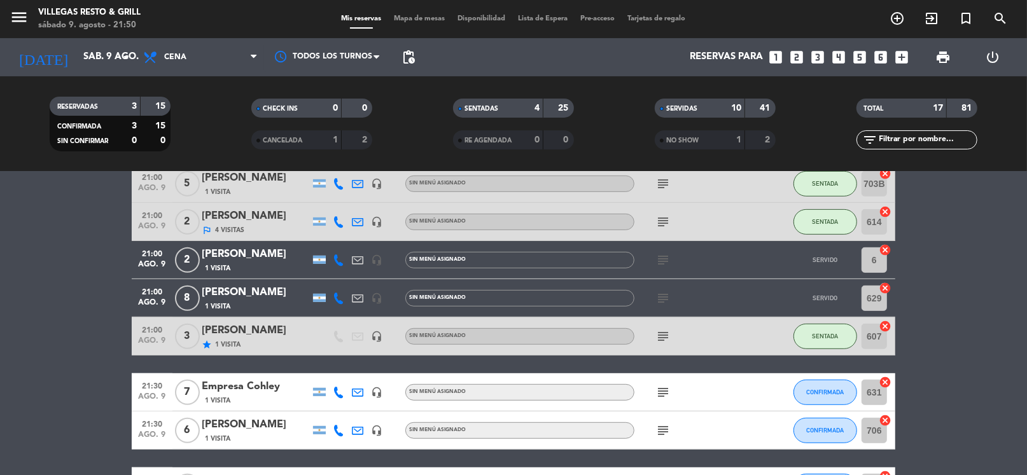
scroll to position [508, 0]
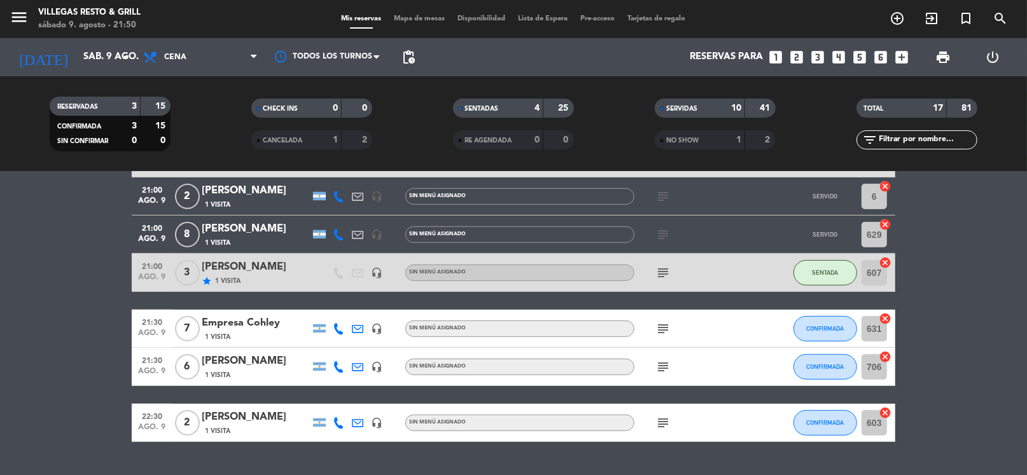
click at [662, 365] on icon "subject" at bounding box center [662, 366] width 15 height 15
click at [658, 324] on icon "subject" at bounding box center [662, 328] width 15 height 15
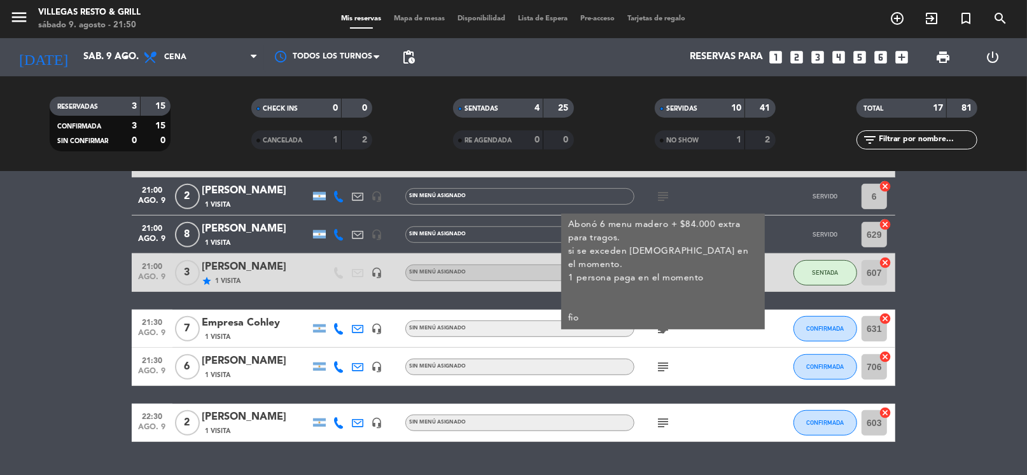
drag, startPoint x: 380, startPoint y: 297, endPoint x: 350, endPoint y: 313, distance: 34.4
click at [380, 298] on div "20:00 [DATE] 2 [PERSON_NAME] star 1 Visita headset_mic Sin menú asignado subjec…" at bounding box center [513, 82] width 763 height 720
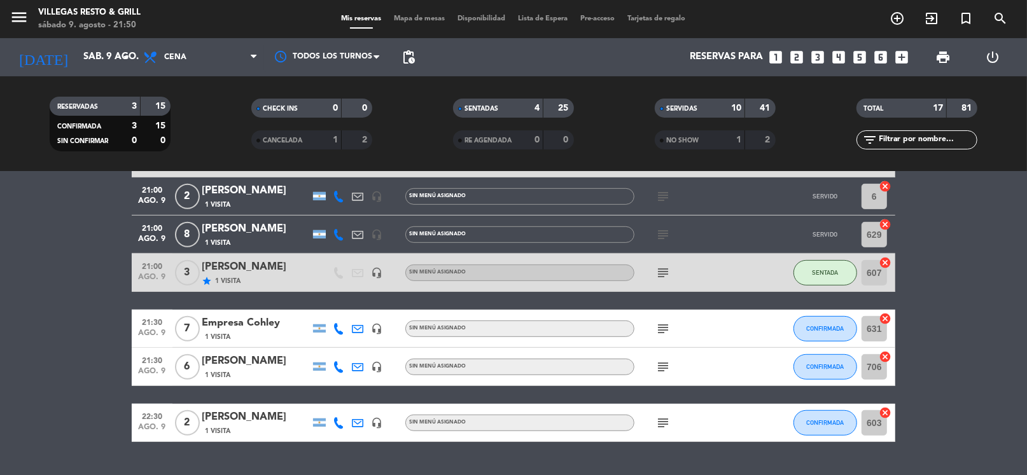
click at [656, 324] on icon "subject" at bounding box center [662, 328] width 15 height 15
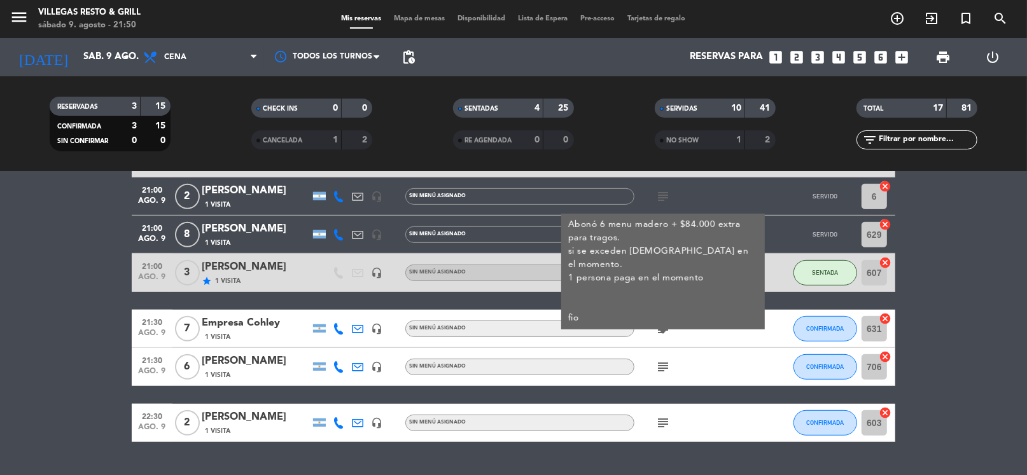
click at [396, 300] on div "20:00 [DATE] 2 [PERSON_NAME] star 1 Visita headset_mic Sin menú asignado subjec…" at bounding box center [513, 82] width 763 height 720
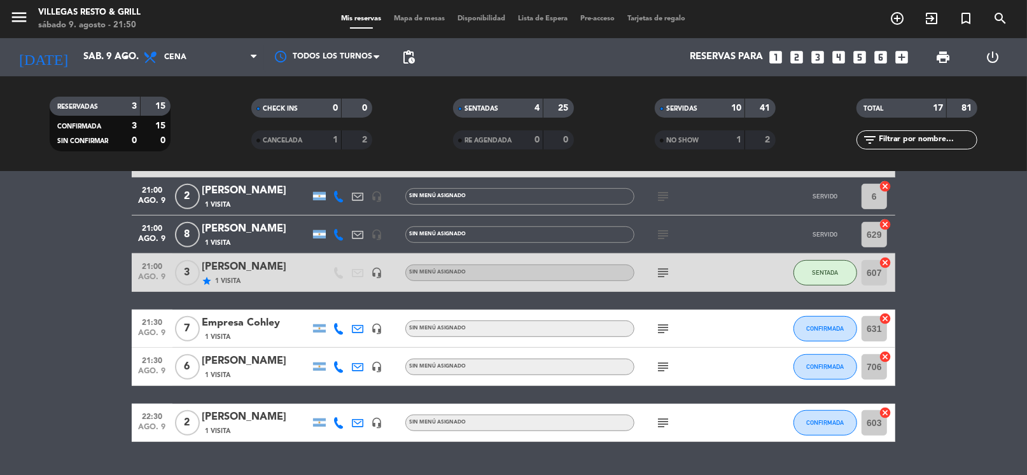
click at [656, 331] on icon "subject" at bounding box center [662, 328] width 15 height 15
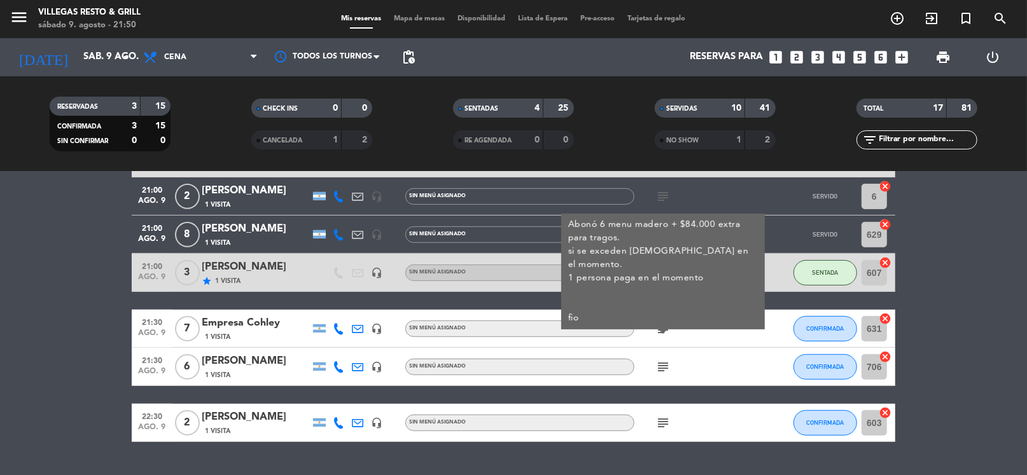
click at [281, 338] on div "1 Visita" at bounding box center [256, 336] width 108 height 11
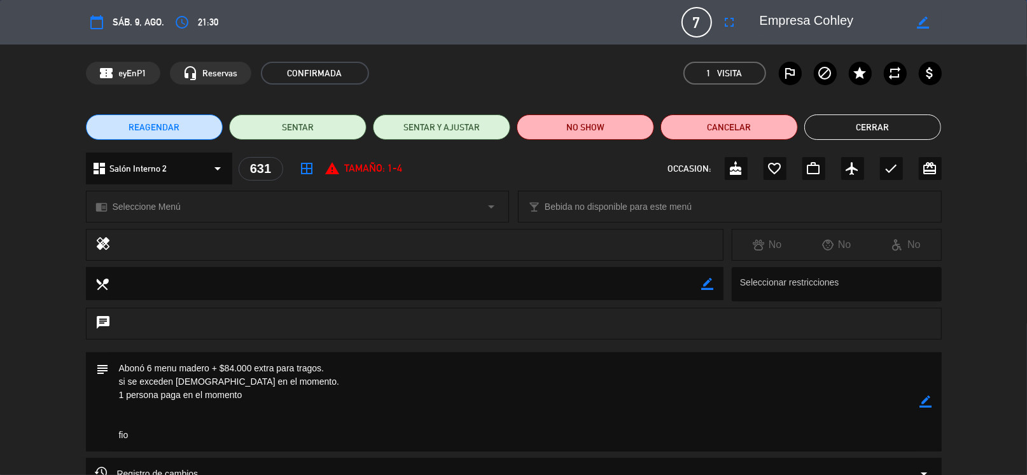
scroll to position [135, 0]
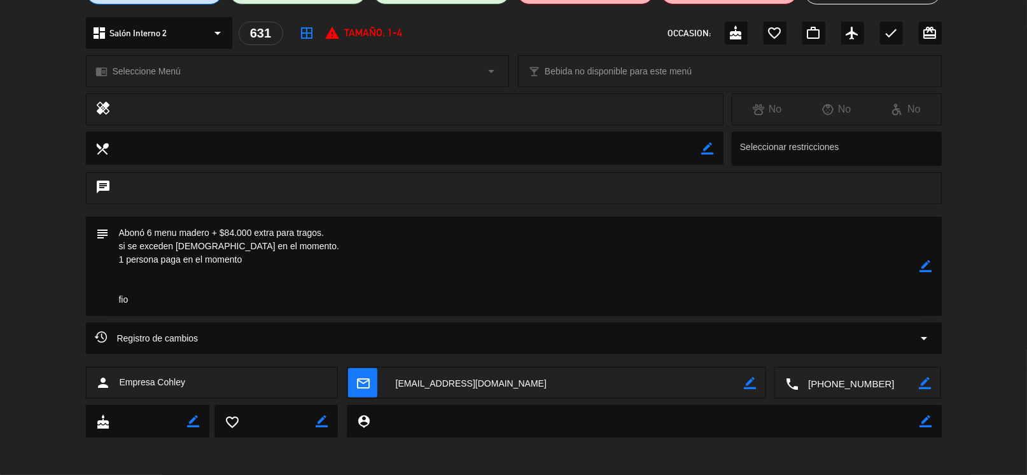
click at [149, 382] on span "Empresa Cohley" at bounding box center [153, 382] width 66 height 15
click at [840, 386] on textarea at bounding box center [858, 384] width 120 height 32
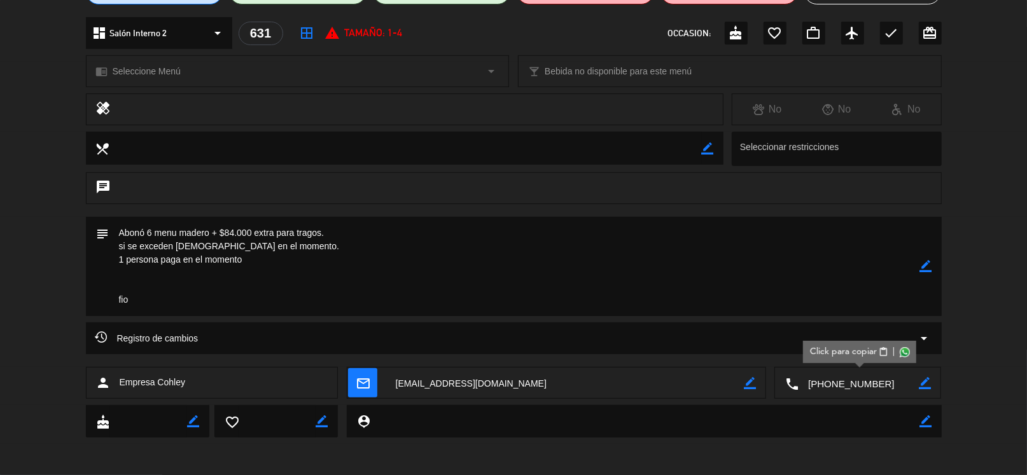
click at [852, 351] on span "Click para copiar" at bounding box center [842, 351] width 67 height 13
drag, startPoint x: 158, startPoint y: 382, endPoint x: 202, endPoint y: 382, distance: 43.9
click at [202, 382] on div "person Empresa Cohley" at bounding box center [212, 383] width 253 height 32
copy span "Cohley"
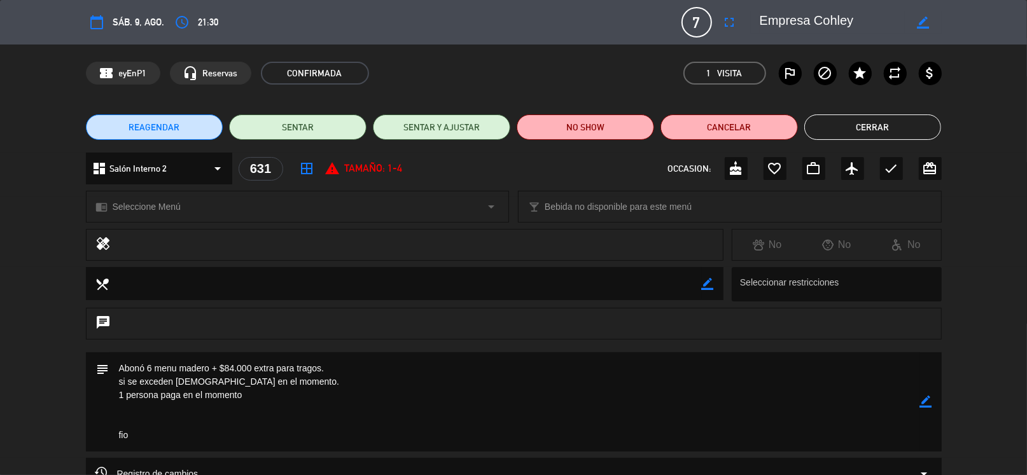
click at [838, 129] on button "Cerrar" at bounding box center [872, 127] width 137 height 25
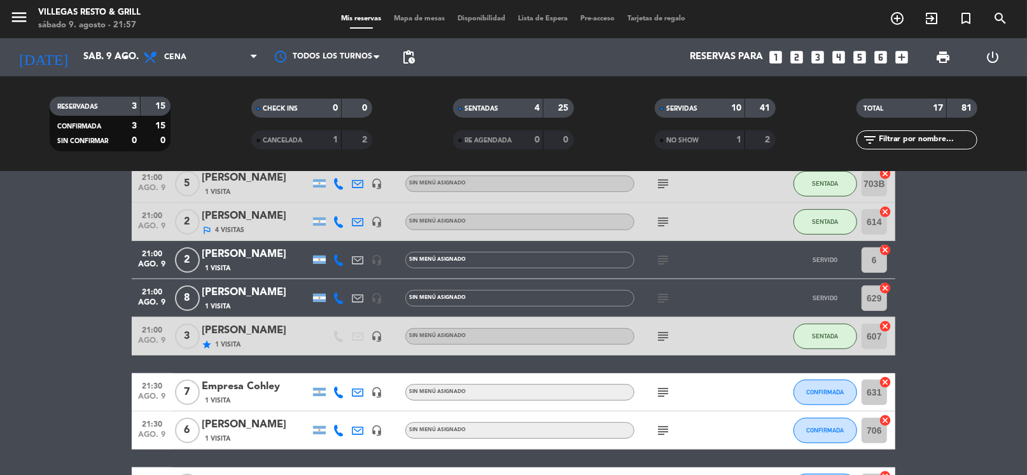
scroll to position [538, 0]
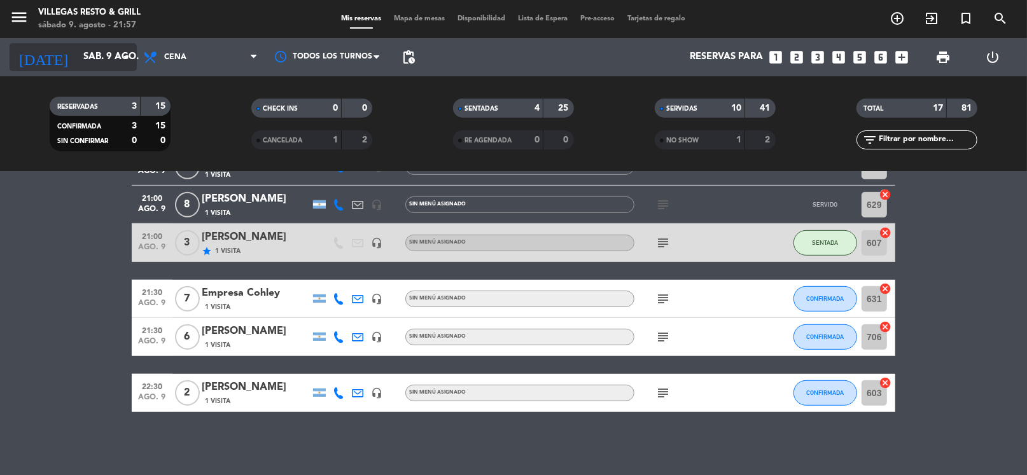
click at [118, 55] on icon "arrow_drop_down" at bounding box center [125, 57] width 15 height 15
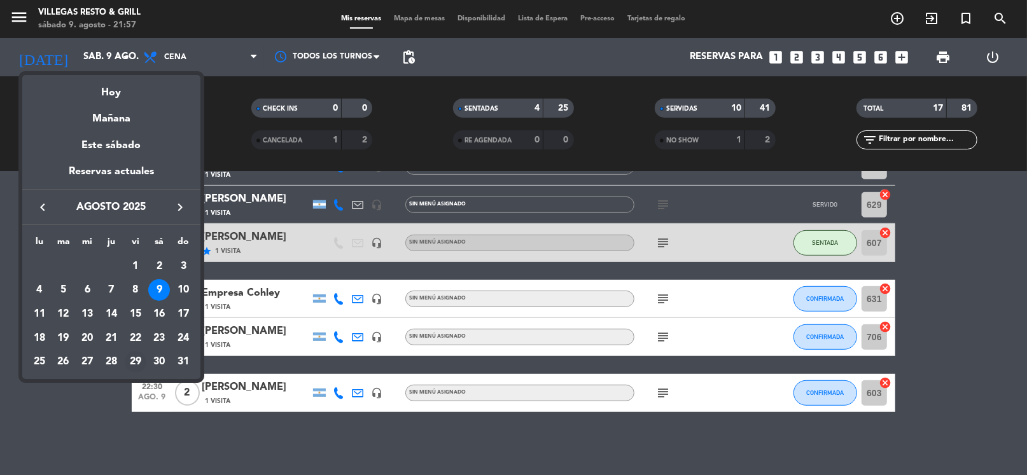
click at [133, 358] on div "29" at bounding box center [136, 362] width 22 height 22
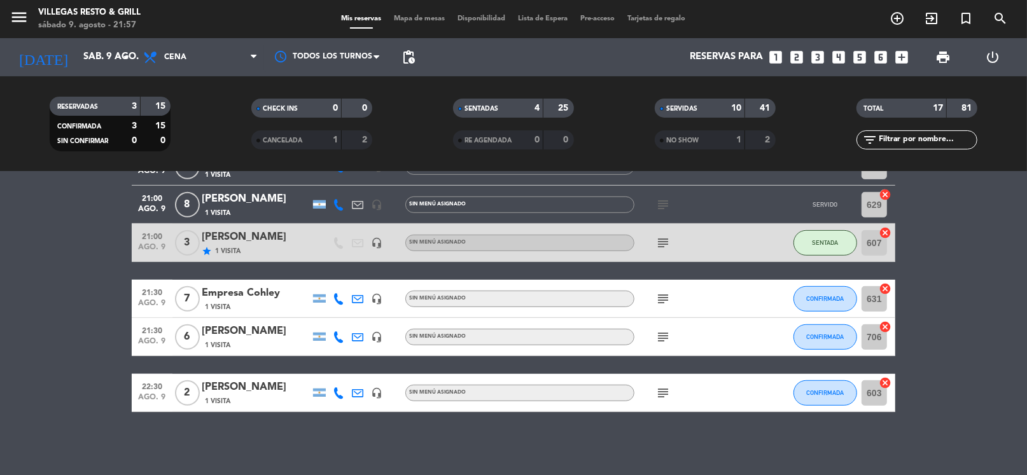
type input "[DATE]"
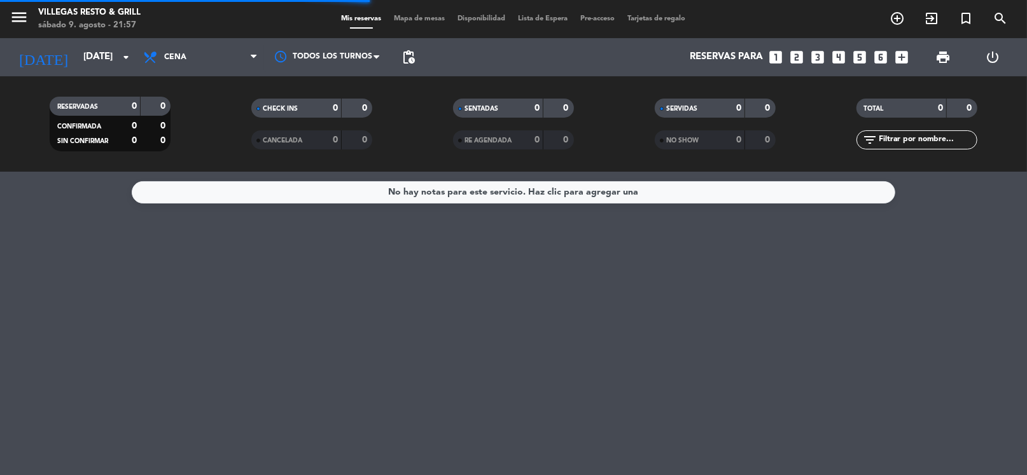
scroll to position [0, 0]
click at [734, 220] on div "No hay notas para este servicio. Haz clic para agregar una" at bounding box center [513, 323] width 1027 height 303
click at [800, 57] on icon "looks_two" at bounding box center [796, 57] width 17 height 17
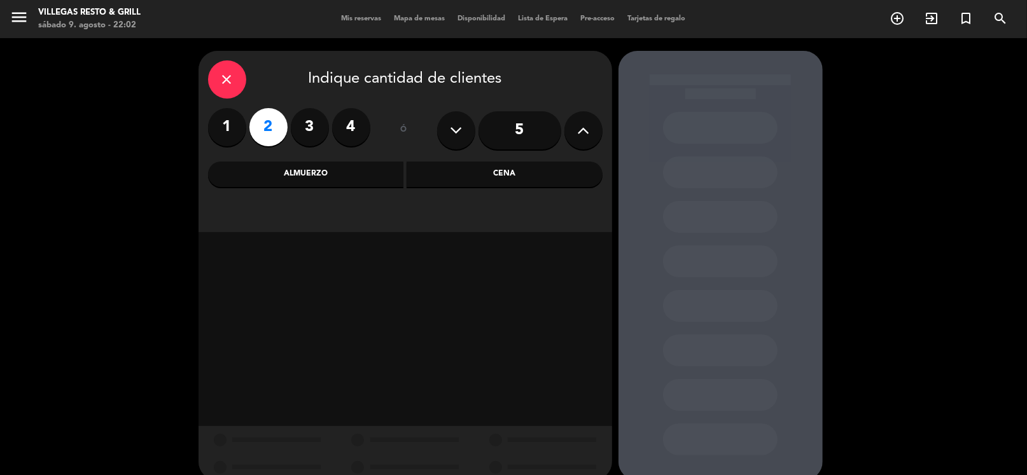
click at [495, 178] on div "Cena" at bounding box center [504, 174] width 196 height 25
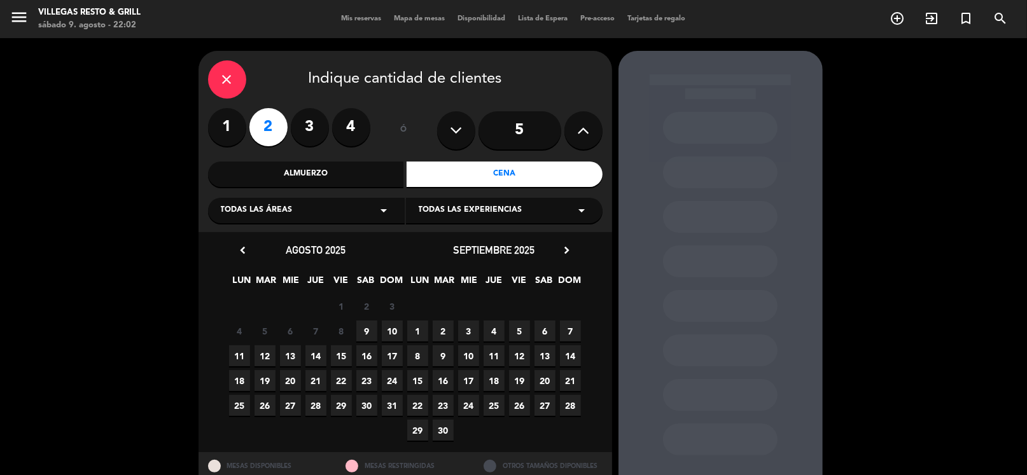
click at [369, 330] on span "9" at bounding box center [366, 331] width 21 height 21
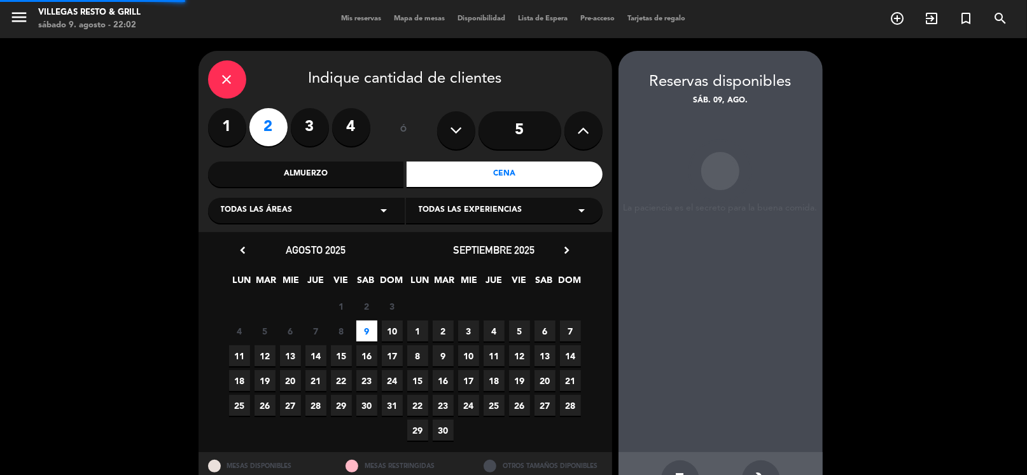
scroll to position [43, 0]
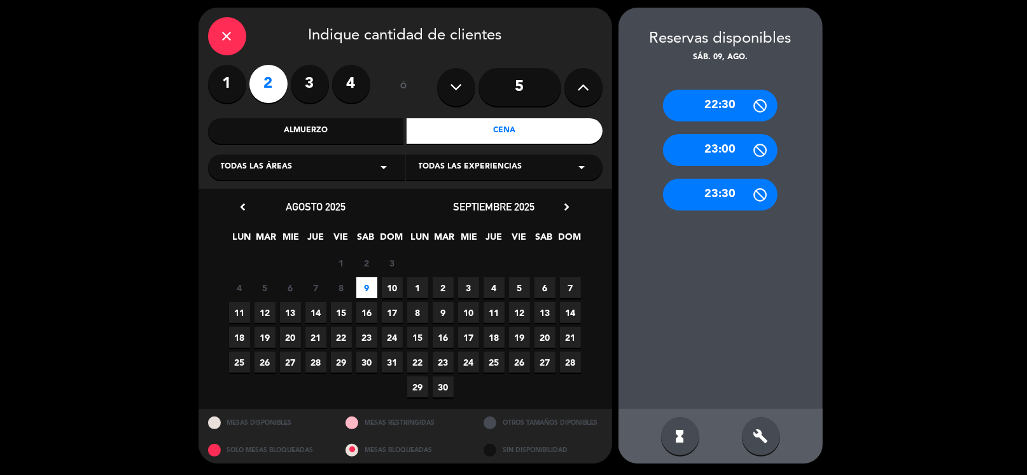
drag, startPoint x: 721, startPoint y: 102, endPoint x: 644, endPoint y: 100, distance: 76.4
click at [721, 101] on div "22:30" at bounding box center [720, 106] width 115 height 32
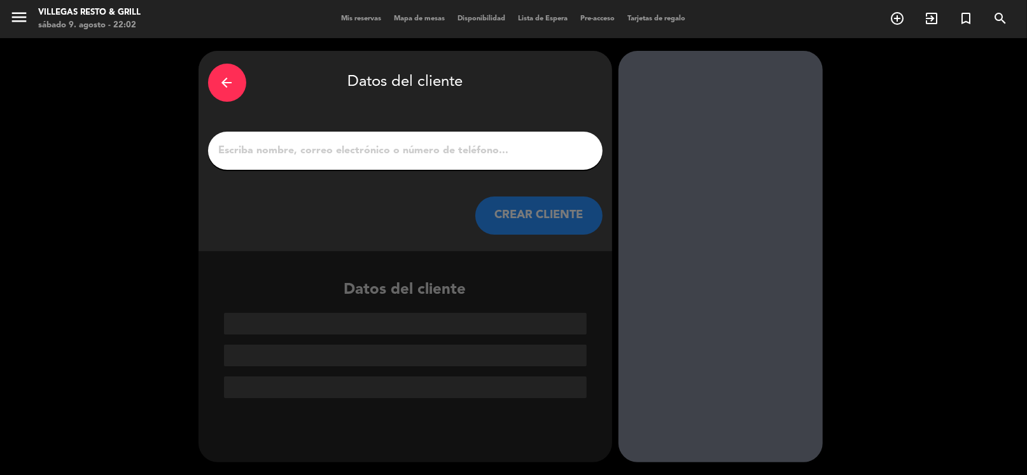
click at [438, 146] on input "1" at bounding box center [405, 151] width 375 height 18
click at [438, 143] on input "1" at bounding box center [405, 151] width 375 height 18
click at [441, 143] on input "1" at bounding box center [405, 151] width 375 height 18
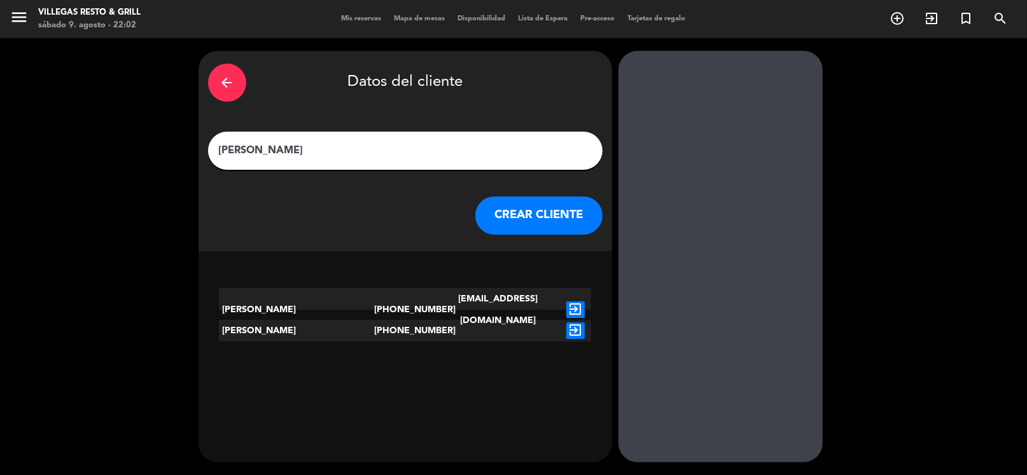
type input "[PERSON_NAME]"
click at [578, 326] on icon "exit_to_app" at bounding box center [575, 331] width 18 height 17
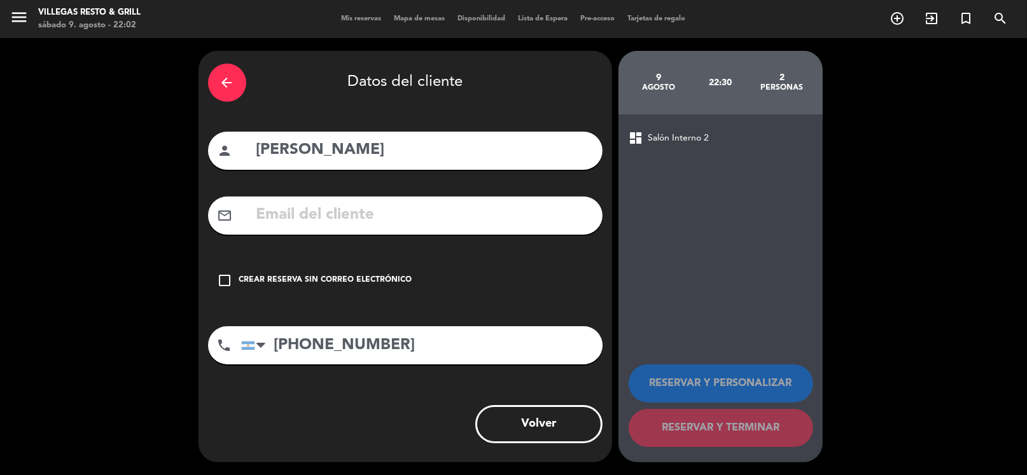
click at [224, 277] on icon "check_box_outline_blank" at bounding box center [225, 280] width 15 height 15
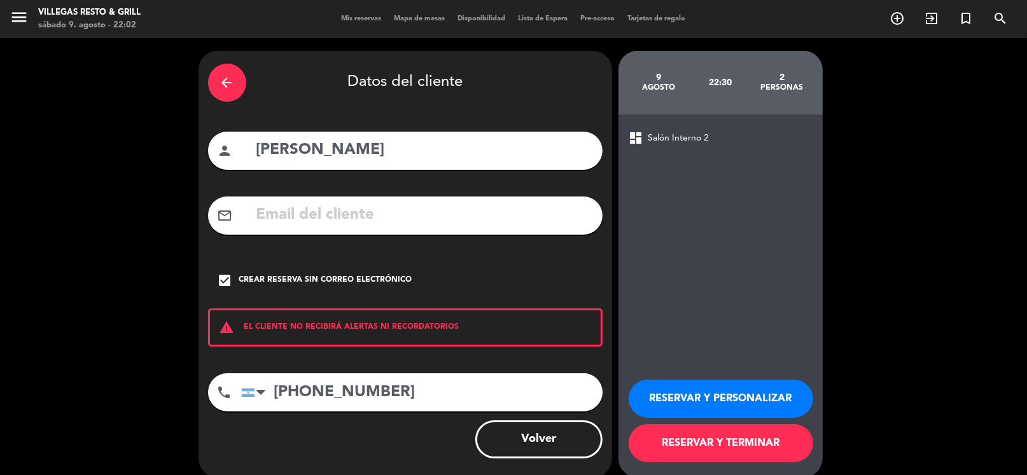
click at [742, 389] on button "RESERVAR Y PERSONALIZAR" at bounding box center [721, 399] width 184 height 38
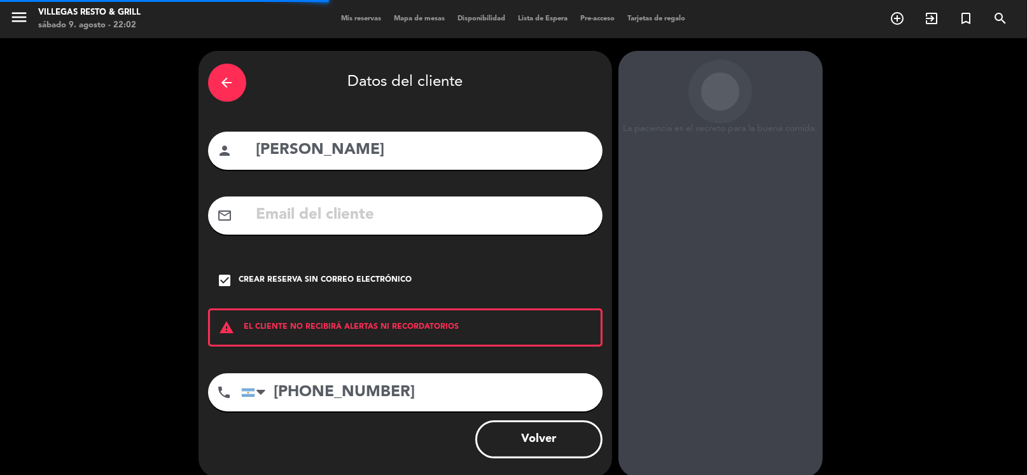
scroll to position [33, 0]
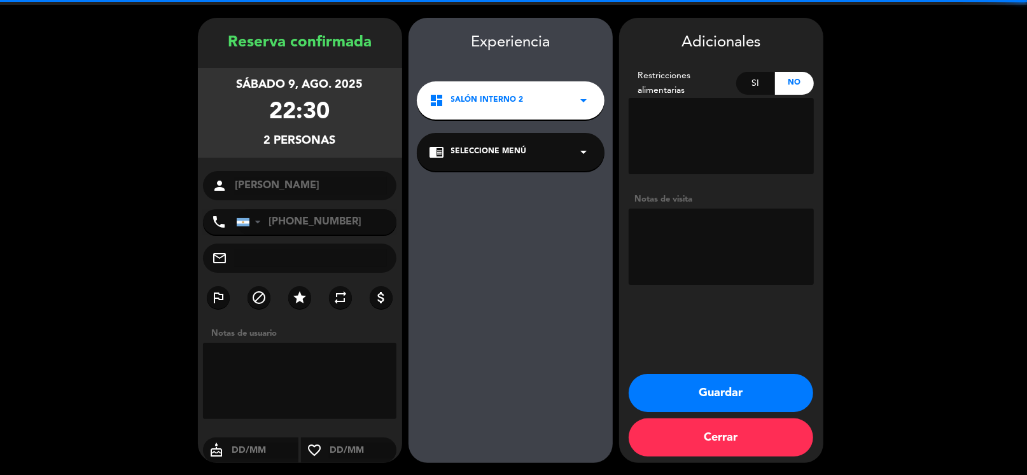
click at [733, 256] on textarea at bounding box center [721, 247] width 185 height 76
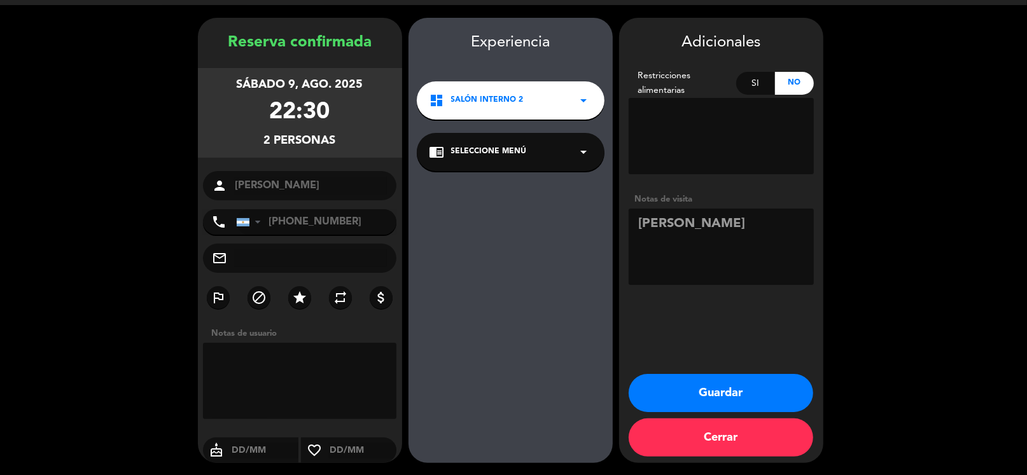
click at [742, 253] on textarea at bounding box center [721, 247] width 185 height 76
type textarea "joel en galeria de ser posible"
click at [719, 398] on button "Guardar" at bounding box center [721, 393] width 184 height 38
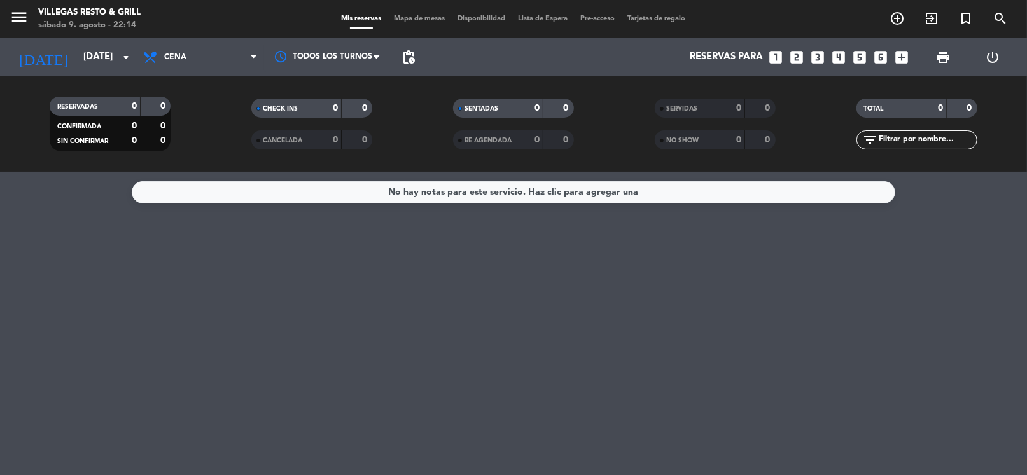
click at [600, 97] on div "SENTADAS 0 0 RE AGENDADA 0 0" at bounding box center [514, 124] width 202 height 70
click at [77, 53] on input "[DATE]" at bounding box center [139, 57] width 124 height 24
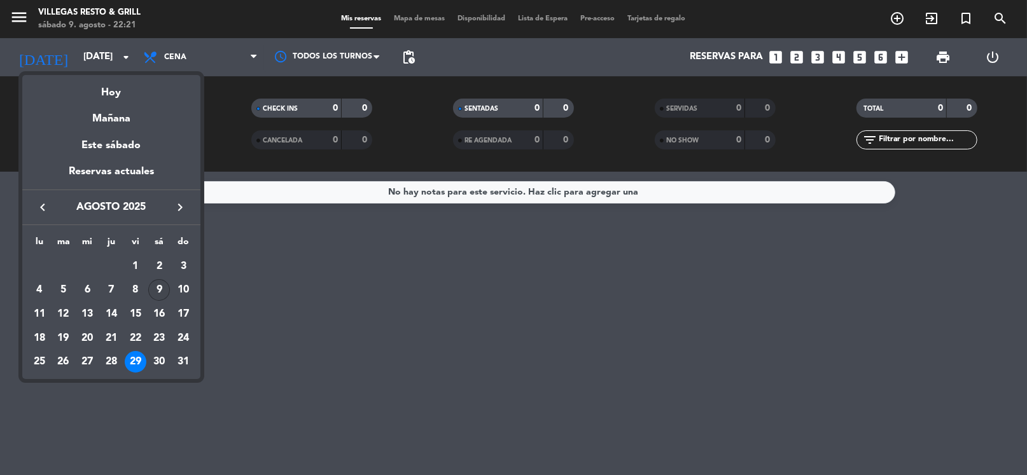
click at [162, 288] on div "9" at bounding box center [159, 290] width 22 height 22
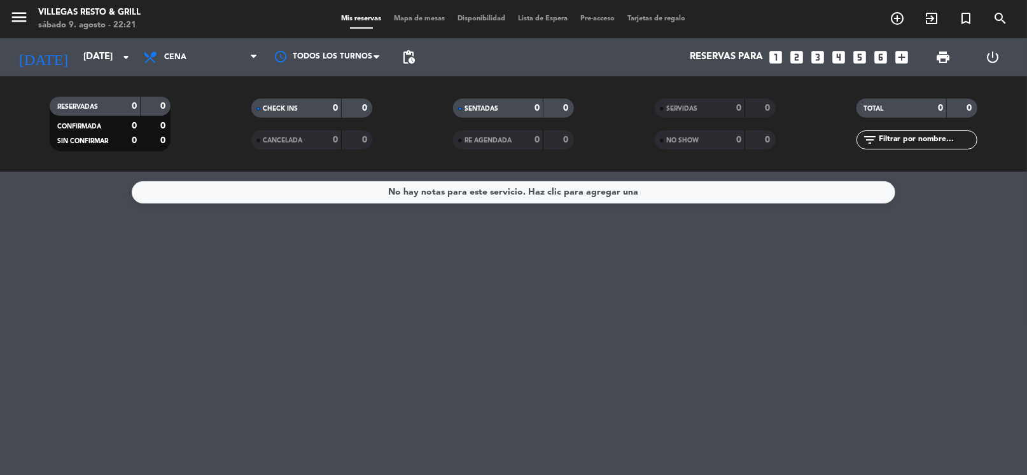
type input "sáb. 9 ago."
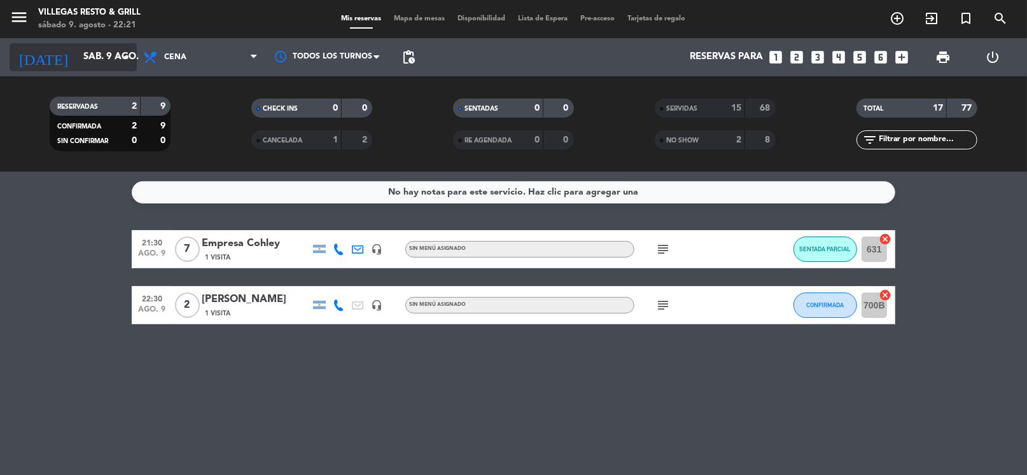
click at [107, 50] on input "sáb. 9 ago." at bounding box center [139, 57] width 124 height 24
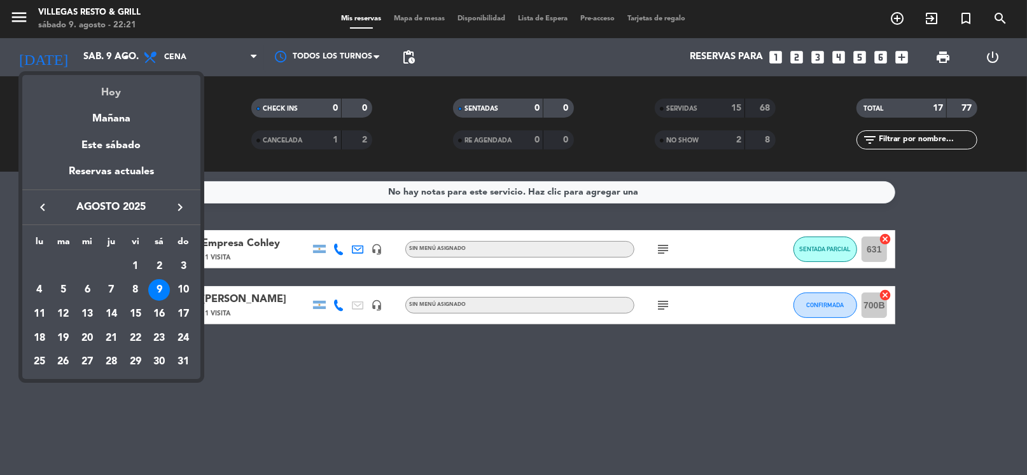
click at [114, 91] on div "Hoy" at bounding box center [111, 88] width 178 height 26
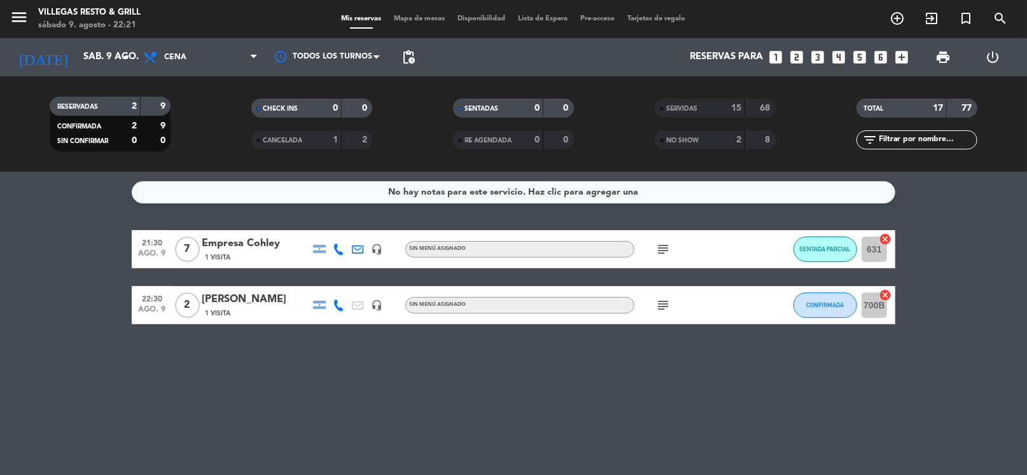
click at [676, 307] on div "subject" at bounding box center [691, 305] width 115 height 38
click at [664, 305] on icon "subject" at bounding box center [662, 305] width 15 height 15
click at [659, 246] on icon "subject" at bounding box center [662, 249] width 15 height 15
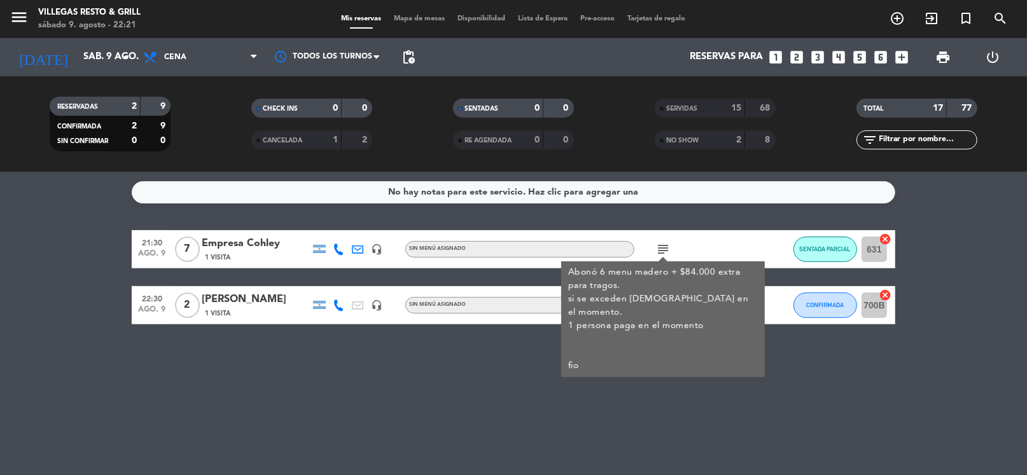
click at [739, 218] on div "No hay notas para este servicio. Haz clic para agregar una 21:30 [DATE] 7 Empre…" at bounding box center [513, 323] width 1027 height 303
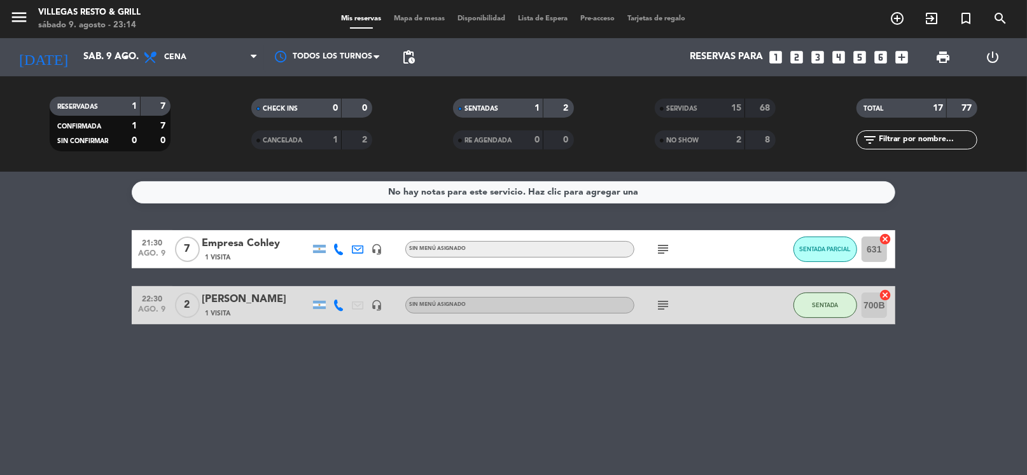
click at [715, 167] on div "RESERVADAS 1 7 CONFIRMADA 1 7 SIN CONFIRMAR 0 0 CHECK INS 0 0 CANCELADA 1 2 SEN…" at bounding box center [513, 123] width 1027 height 95
click at [693, 106] on span "SERVIDAS" at bounding box center [681, 109] width 31 height 6
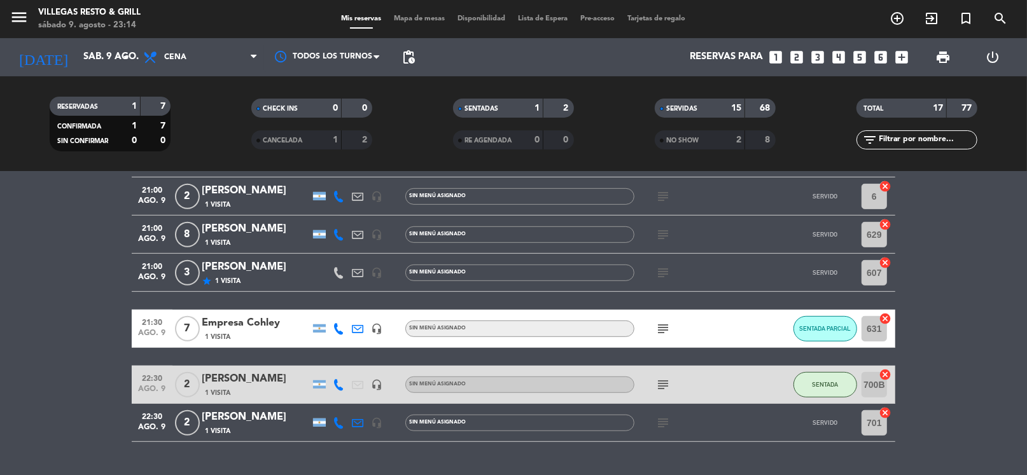
scroll to position [538, 0]
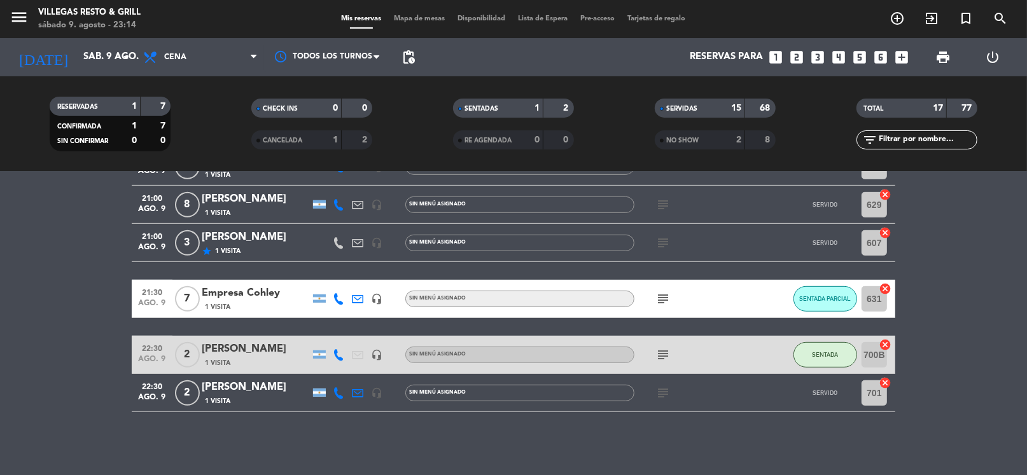
click at [666, 293] on icon "subject" at bounding box center [662, 298] width 15 height 15
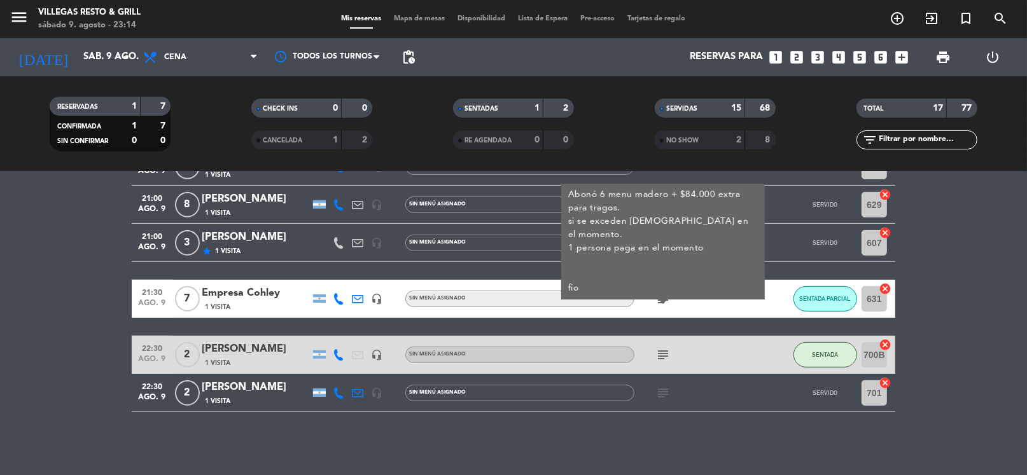
click at [663, 357] on icon "subject" at bounding box center [662, 354] width 15 height 15
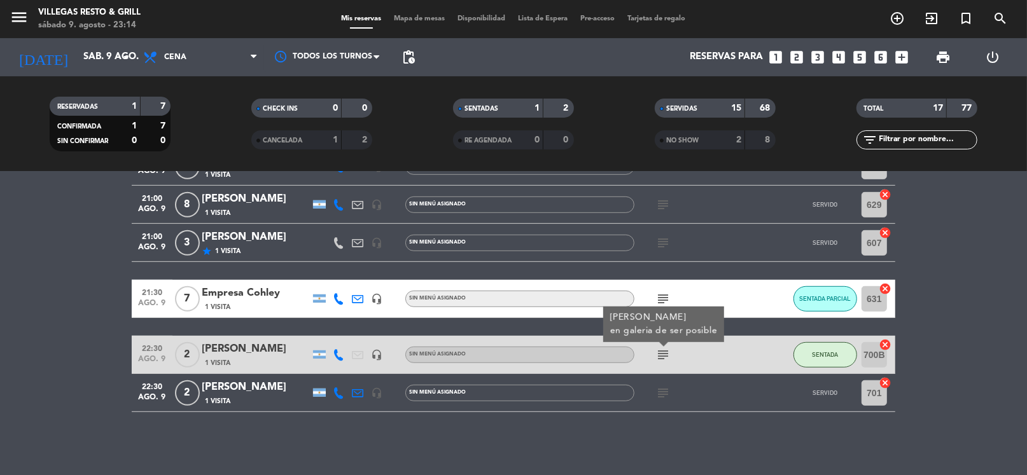
click at [662, 394] on icon "subject" at bounding box center [662, 393] width 15 height 15
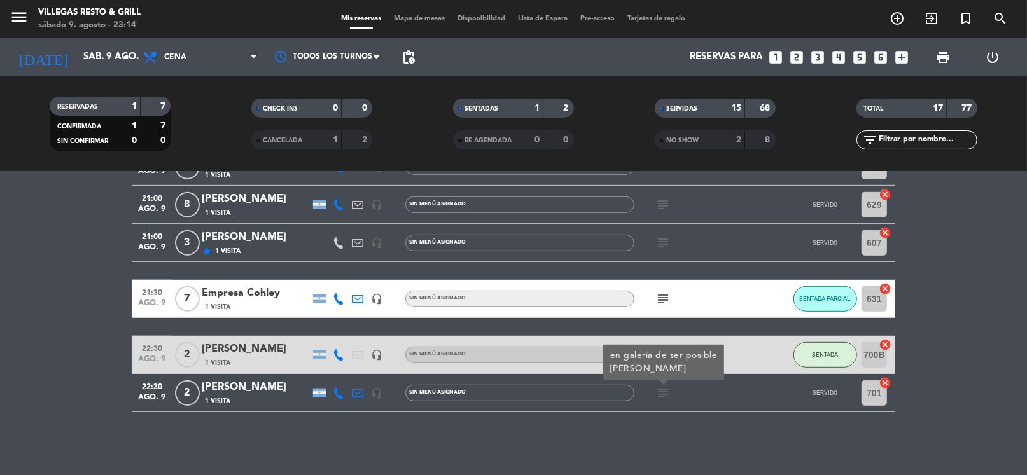
click at [196, 440] on div "No hay notas para este servicio. Haz clic para agregar una 20:00 [DATE] 2 [PERS…" at bounding box center [513, 323] width 1027 height 303
click at [683, 109] on span "SERVIDAS" at bounding box center [681, 109] width 31 height 6
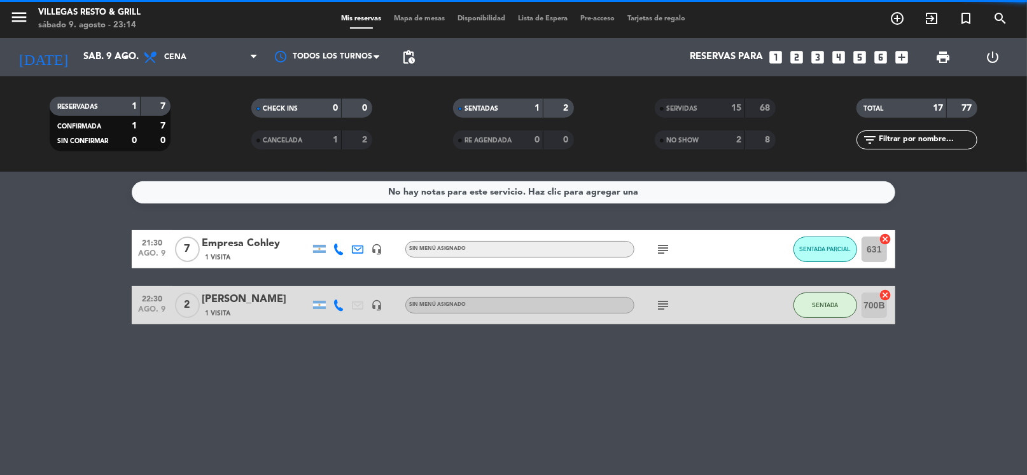
scroll to position [0, 0]
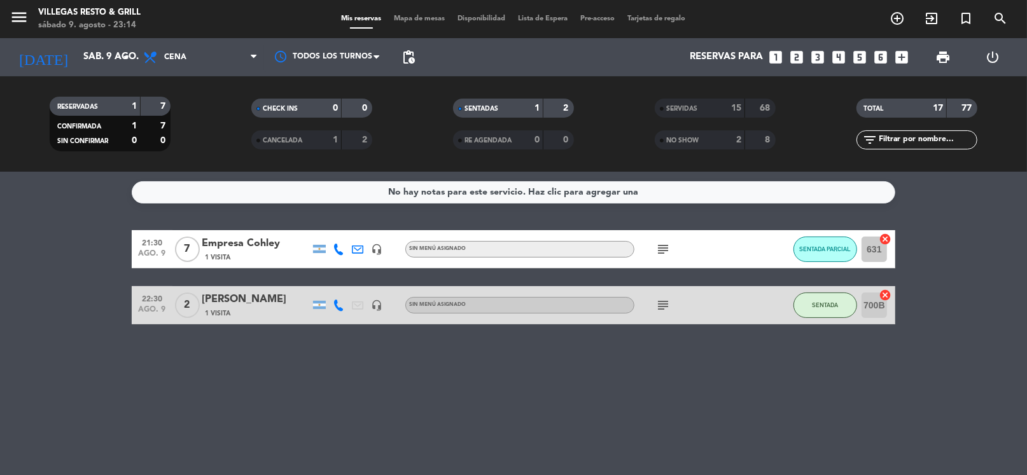
click at [726, 104] on div "15" at bounding box center [728, 108] width 25 height 15
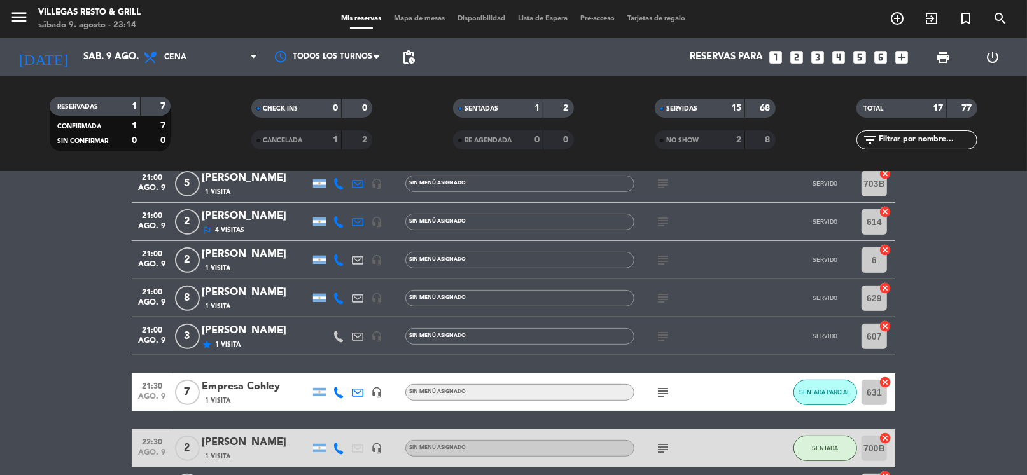
scroll to position [538, 0]
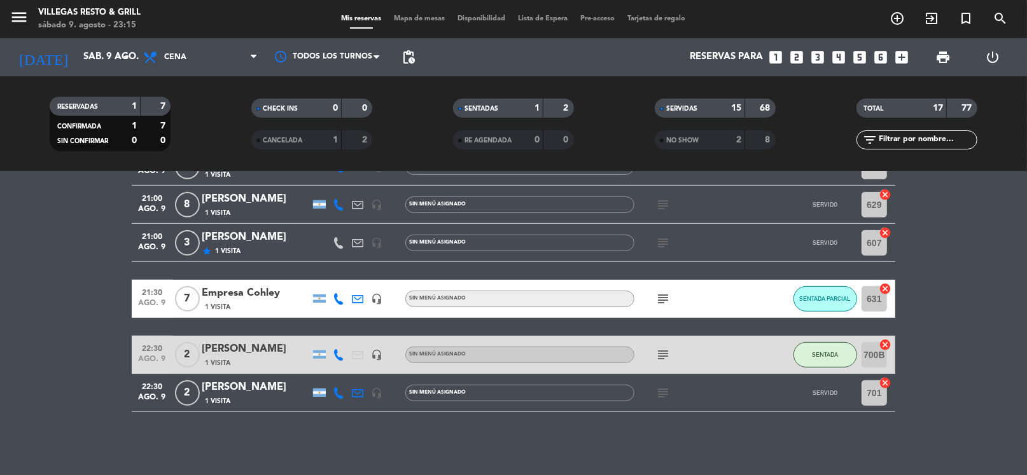
click at [660, 242] on icon "subject" at bounding box center [662, 242] width 15 height 15
click at [666, 208] on div "menu madero - canje" at bounding box center [664, 219] width 106 height 22
click at [662, 238] on icon "subject" at bounding box center [662, 242] width 15 height 15
click at [940, 234] on bookings-row "20:00 [DATE] 2 [PERSON_NAME] star 1 Visita headset_mic Sin menú asignado subjec…" at bounding box center [513, 52] width 1027 height 720
click at [660, 204] on icon "subject" at bounding box center [662, 204] width 15 height 15
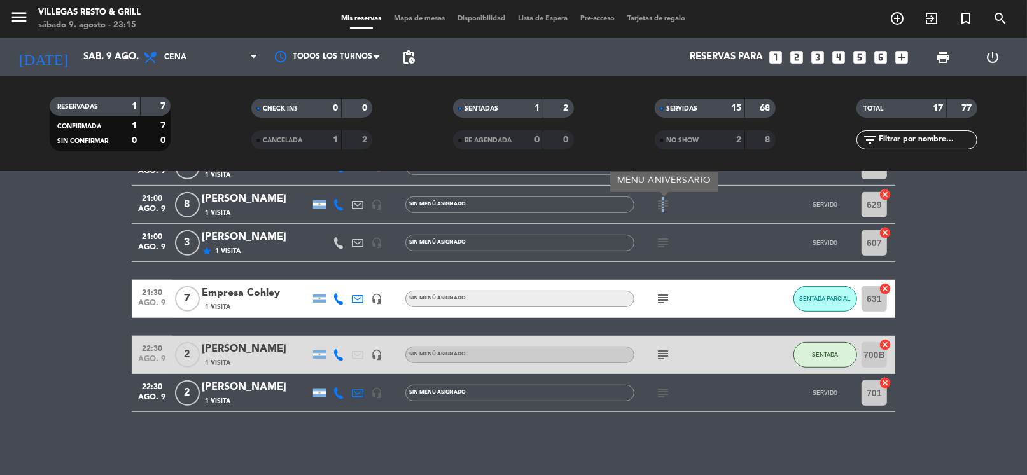
scroll to position [475, 0]
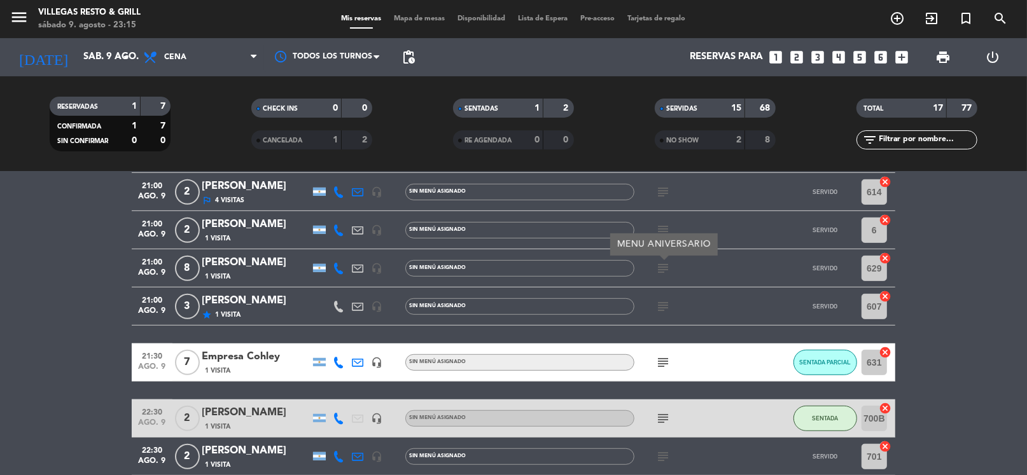
drag, startPoint x: 957, startPoint y: 245, endPoint x: 803, endPoint y: 247, distance: 153.3
click at [957, 246] on bookings-row "20:00 [DATE] 2 [PERSON_NAME] star 1 Visita headset_mic Sin menú asignado subjec…" at bounding box center [513, 116] width 1027 height 720
click at [666, 230] on icon "subject" at bounding box center [662, 230] width 15 height 15
click at [964, 251] on bookings-row "20:00 [DATE] 2 [PERSON_NAME] star 1 Visita headset_mic Sin menú asignado subjec…" at bounding box center [513, 116] width 1027 height 720
click at [666, 187] on icon "subject" at bounding box center [662, 191] width 15 height 15
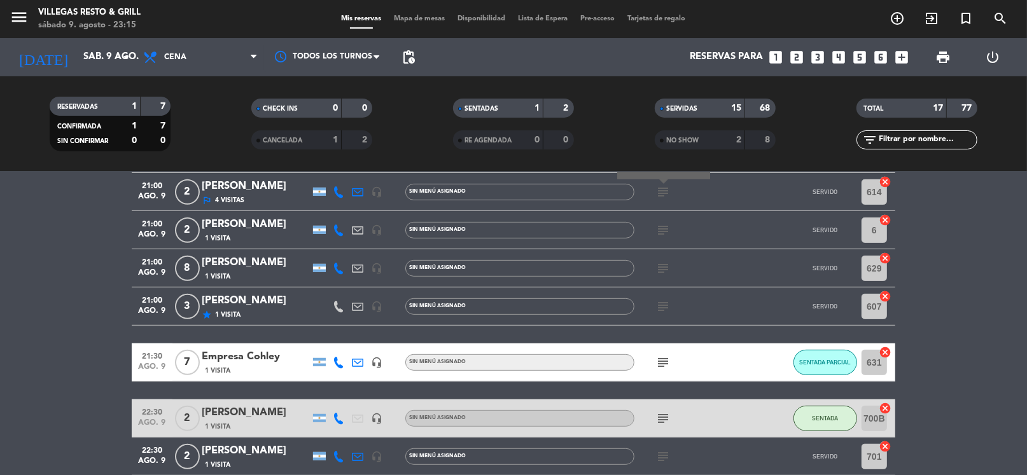
scroll to position [411, 0]
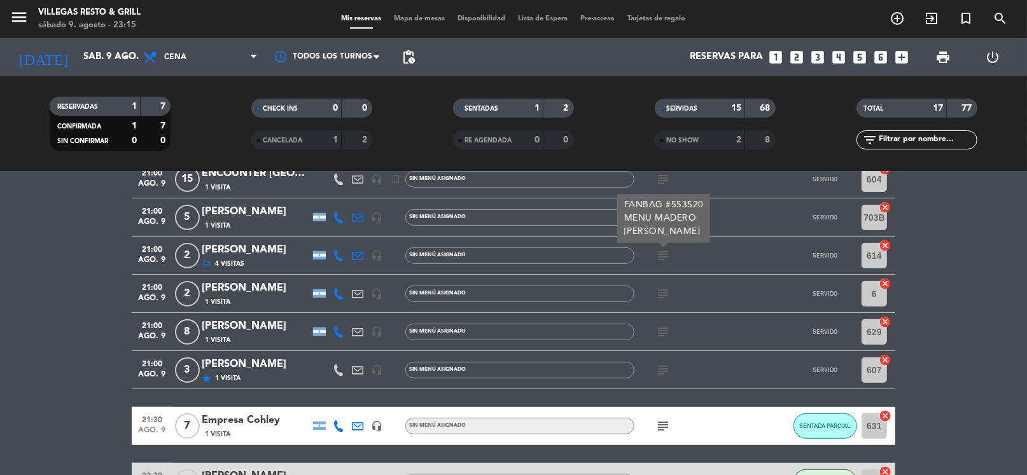
click at [964, 227] on bookings-row "20:00 [DATE] 2 [PERSON_NAME] star 1 Visita headset_mic Sin menú asignado subjec…" at bounding box center [513, 179] width 1027 height 720
click at [666, 221] on icon "subject" at bounding box center [662, 217] width 15 height 15
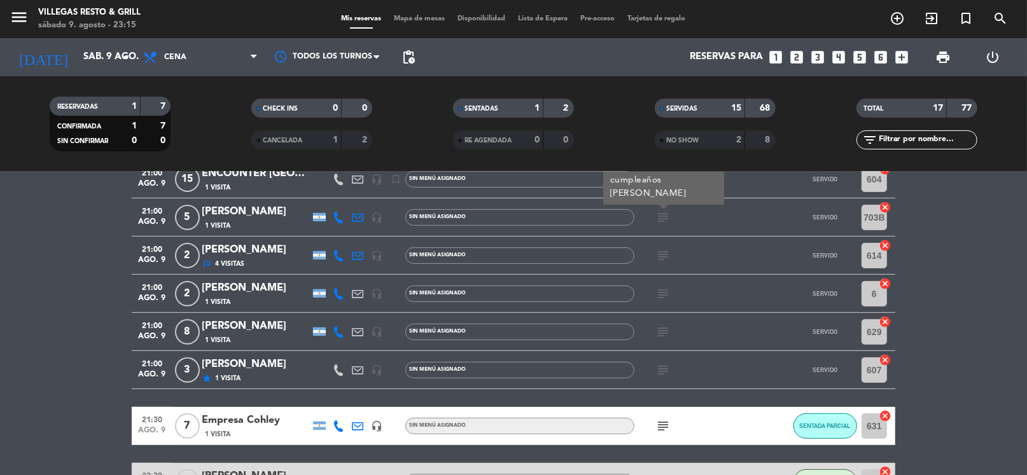
scroll to position [347, 0]
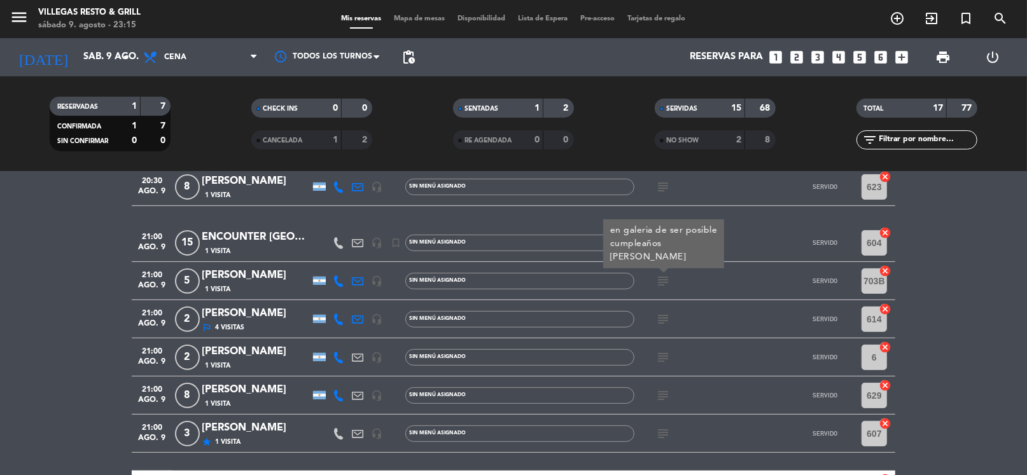
drag, startPoint x: 978, startPoint y: 231, endPoint x: 961, endPoint y: 235, distance: 17.6
click at [976, 232] on bookings-row "20:00 [DATE] 2 [PERSON_NAME] star 1 Visita headset_mic Sin menú asignado subjec…" at bounding box center [513, 243] width 1027 height 720
click at [656, 243] on icon "subject" at bounding box center [662, 242] width 15 height 15
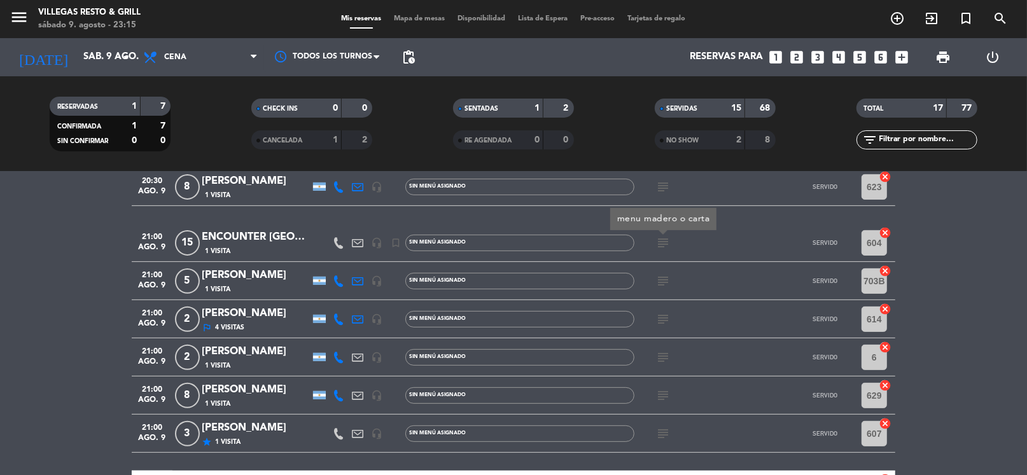
click at [972, 239] on bookings-row "20:00 [DATE] 2 [PERSON_NAME] star 1 Visita headset_mic Sin menú asignado subjec…" at bounding box center [513, 243] width 1027 height 720
click at [665, 186] on icon "subject" at bounding box center [662, 186] width 15 height 15
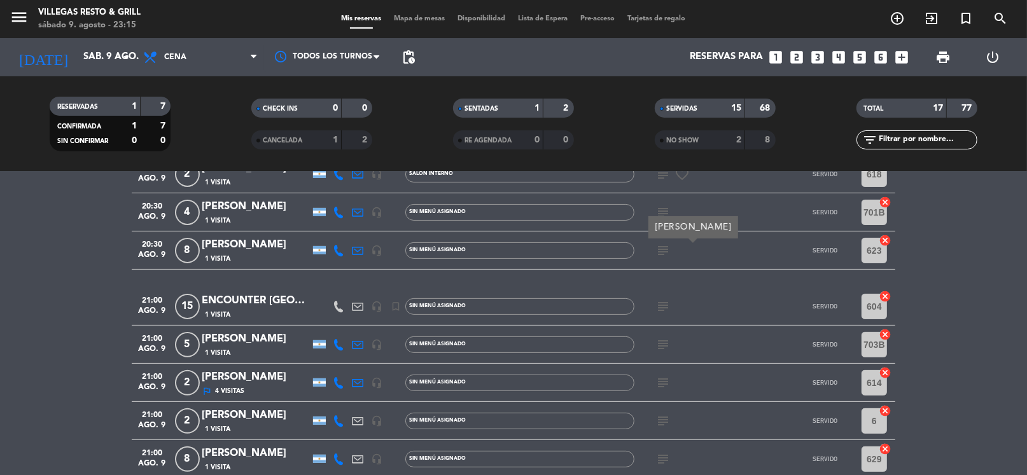
click at [663, 212] on icon "subject" at bounding box center [662, 212] width 15 height 15
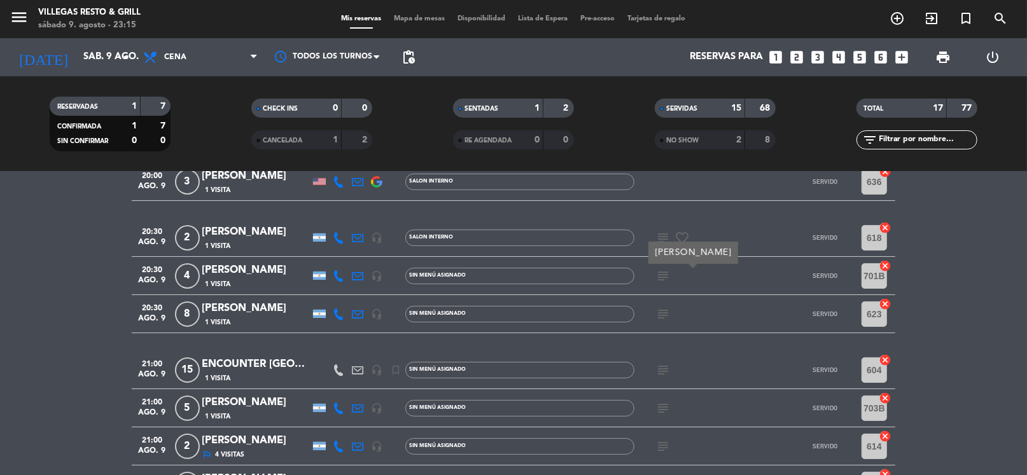
click at [984, 264] on bookings-row "20:00 [DATE] 2 [PERSON_NAME] star 1 Visita headset_mic Sin menú asignado subjec…" at bounding box center [513, 370] width 1027 height 720
click at [655, 232] on icon "subject" at bounding box center [662, 237] width 15 height 15
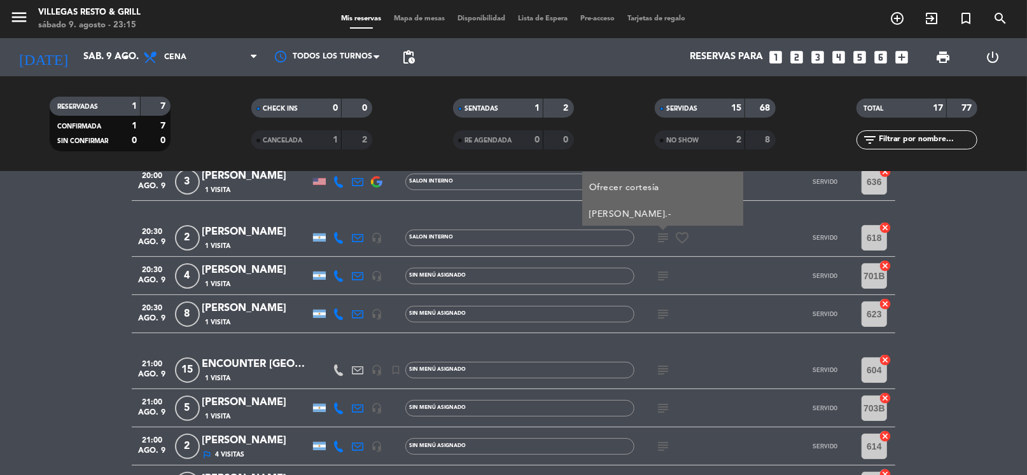
scroll to position [156, 0]
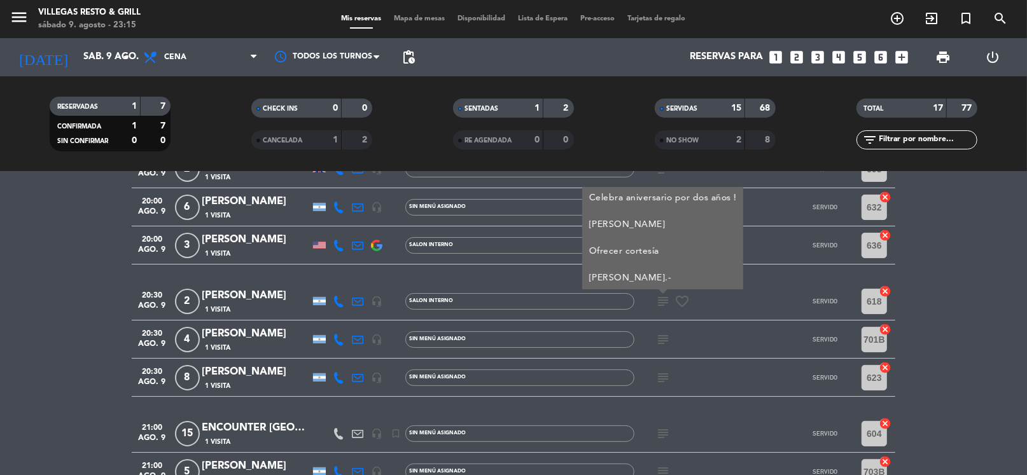
click at [944, 254] on bookings-row "20:00 [DATE] 2 [PERSON_NAME] star 1 Visita headset_mic Sin menú asignado subjec…" at bounding box center [513, 434] width 1027 height 720
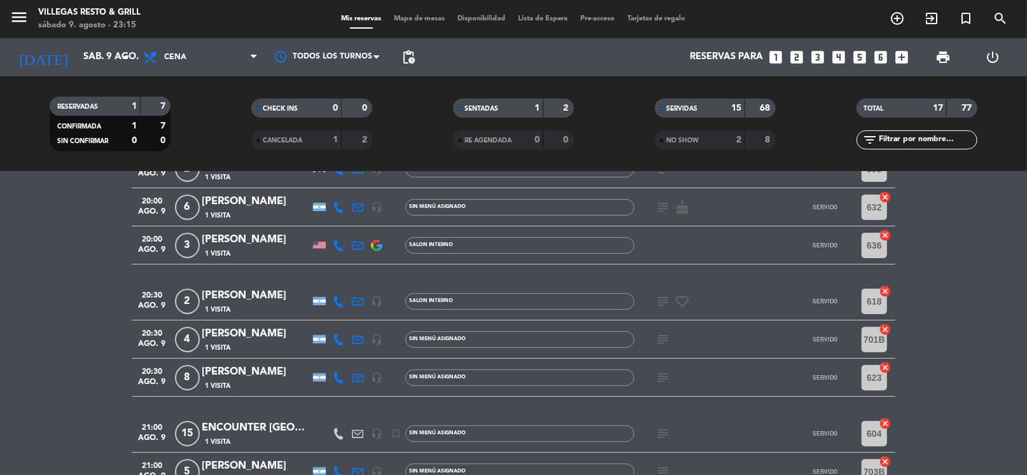
click at [654, 204] on span "subject" at bounding box center [662, 207] width 19 height 15
click at [659, 207] on icon "subject" at bounding box center [662, 207] width 15 height 15
click at [980, 235] on bookings-row "20:00 [DATE] 2 [PERSON_NAME] star 1 Visita headset_mic Sin menú asignado subjec…" at bounding box center [513, 434] width 1027 height 720
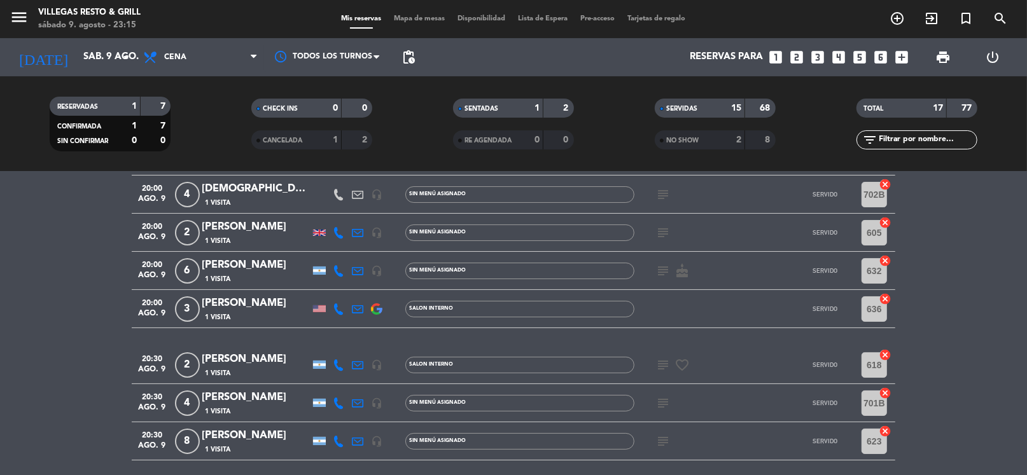
scroll to position [29, 0]
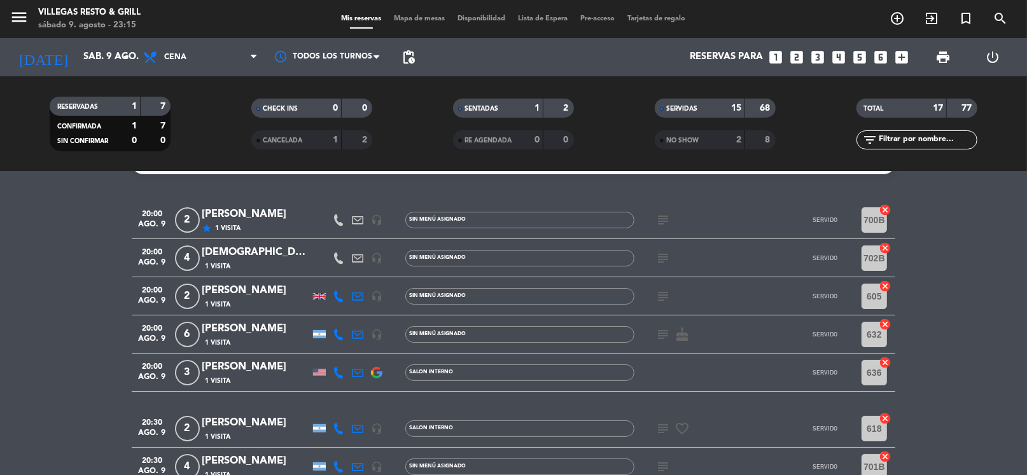
click at [667, 296] on icon "subject" at bounding box center [662, 296] width 15 height 15
click at [664, 258] on icon "subject" at bounding box center [662, 258] width 15 height 15
click at [662, 222] on icon "subject" at bounding box center [662, 219] width 15 height 15
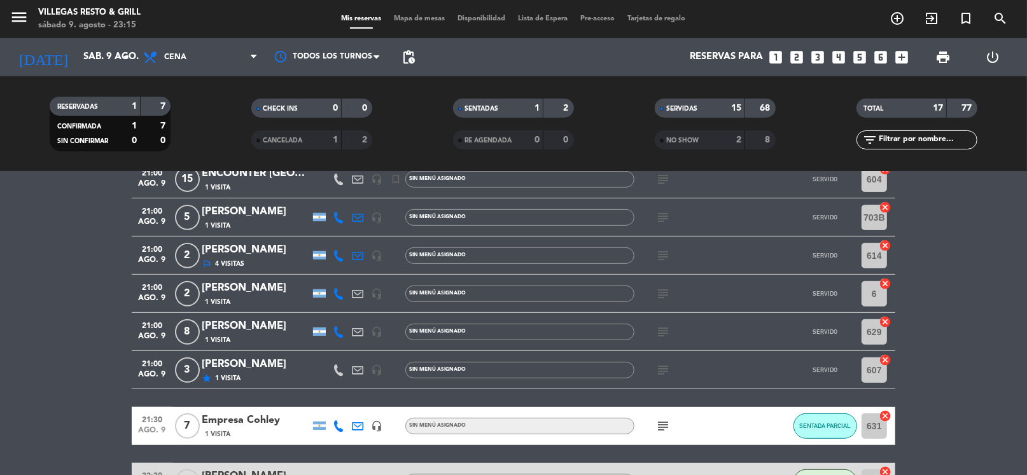
scroll to position [538, 0]
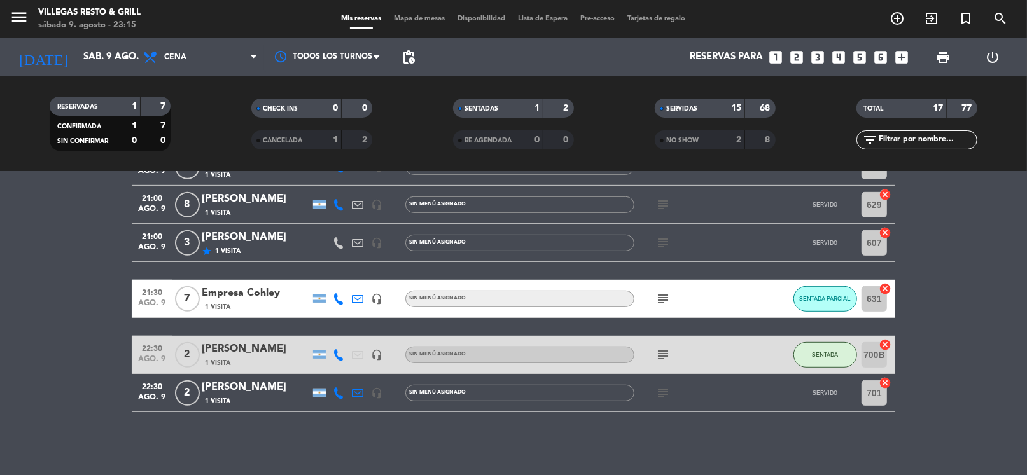
click at [664, 396] on icon "subject" at bounding box center [662, 393] width 15 height 15
click at [672, 430] on div "No hay notas para este servicio. Haz clic para agregar una 20:00 [DATE] 2 [PERS…" at bounding box center [513, 323] width 1027 height 303
drag, startPoint x: 929, startPoint y: 346, endPoint x: 740, endPoint y: 335, distance: 189.9
click at [927, 345] on bookings-row "20:00 [DATE] 2 [PERSON_NAME] star 1 Visita headset_mic Sin menú asignado subjec…" at bounding box center [513, 52] width 1027 height 720
click at [665, 303] on icon "subject" at bounding box center [662, 298] width 15 height 15
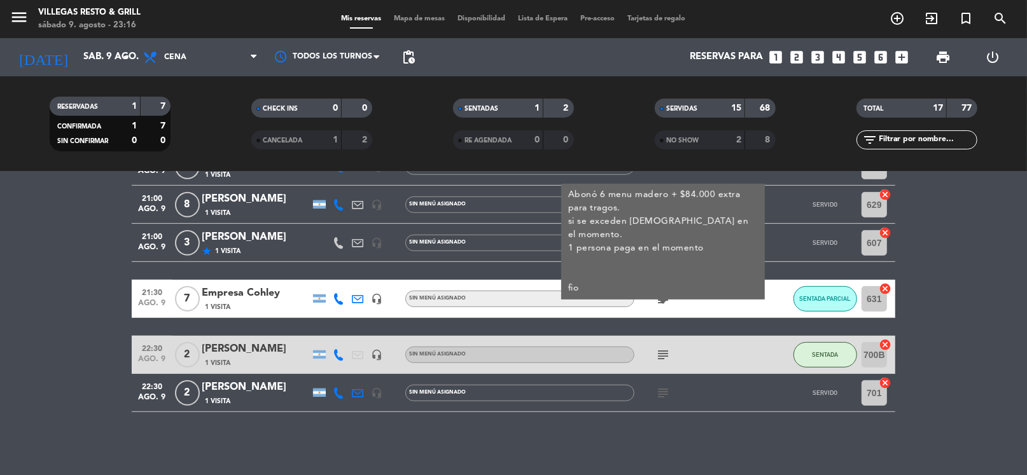
click at [601, 336] on div "22:30 [DATE] 2 [PERSON_NAME] 1 Visita headset_mic Sin menú asignado subject SEN…" at bounding box center [513, 355] width 763 height 38
